Goal: Check status

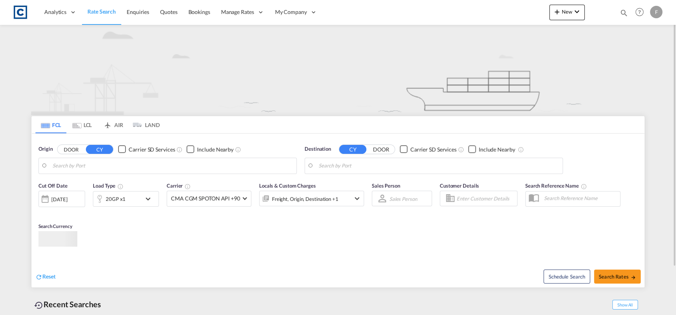
click at [623, 10] on md-icon "icon-magnify" at bounding box center [624, 13] width 9 height 9
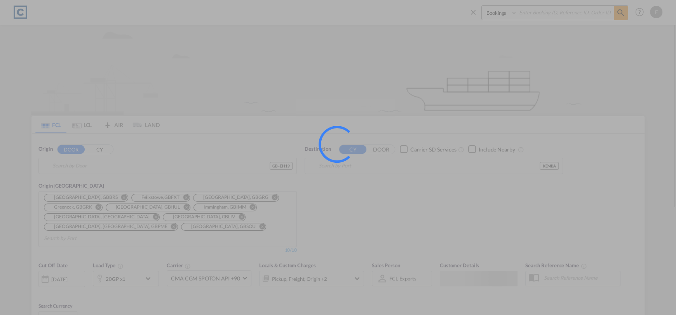
click at [565, 17] on div at bounding box center [338, 157] width 676 height 315
type input "GB-EH19, Midlothian"
type input "Mombasa, KEMBA"
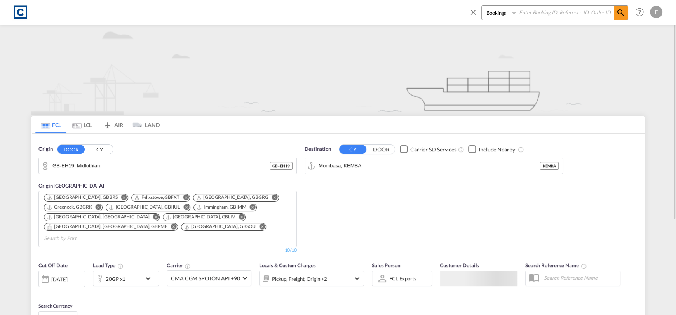
click at [536, 11] on input at bounding box center [565, 13] width 97 height 14
paste input "CAD000009576"
type input "CAD000009576"
click at [502, 13] on select "Bookings Quotes Enquiries" at bounding box center [500, 13] width 37 height 14
select select "Quotes"
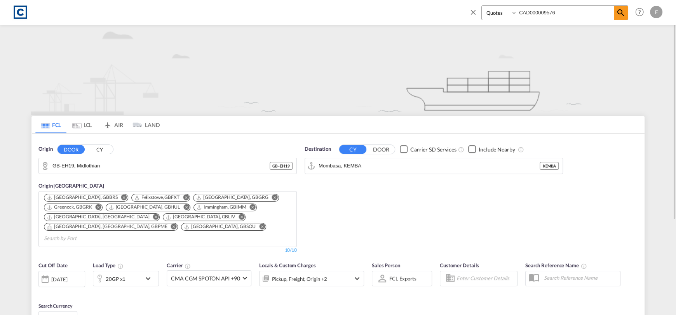
click at [482, 6] on select "Bookings Quotes Enquiries" at bounding box center [500, 13] width 37 height 14
click at [623, 18] on span at bounding box center [621, 13] width 14 height 14
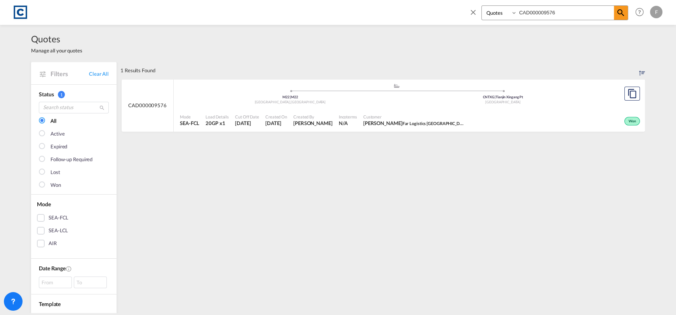
click at [567, 114] on div "Won" at bounding box center [554, 120] width 174 height 19
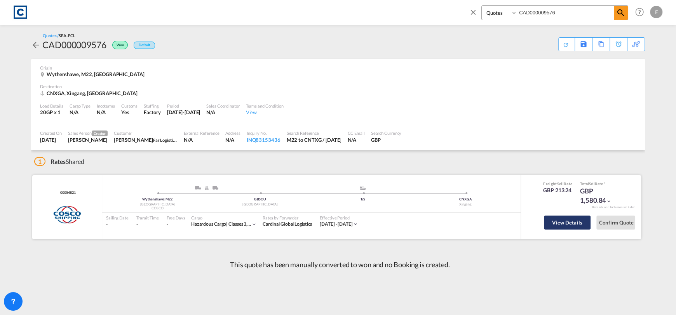
click at [581, 221] on button "View Details" at bounding box center [567, 223] width 47 height 14
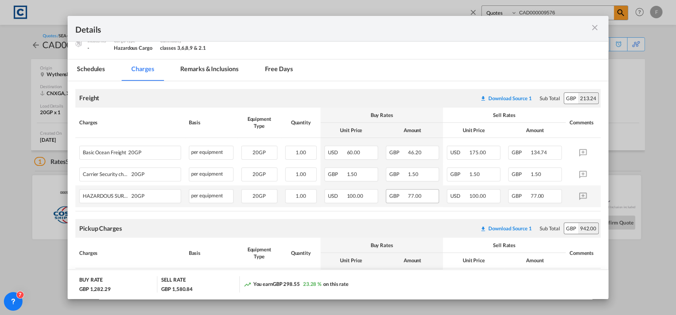
scroll to position [233, 0]
